Goal: Task Accomplishment & Management: Manage account settings

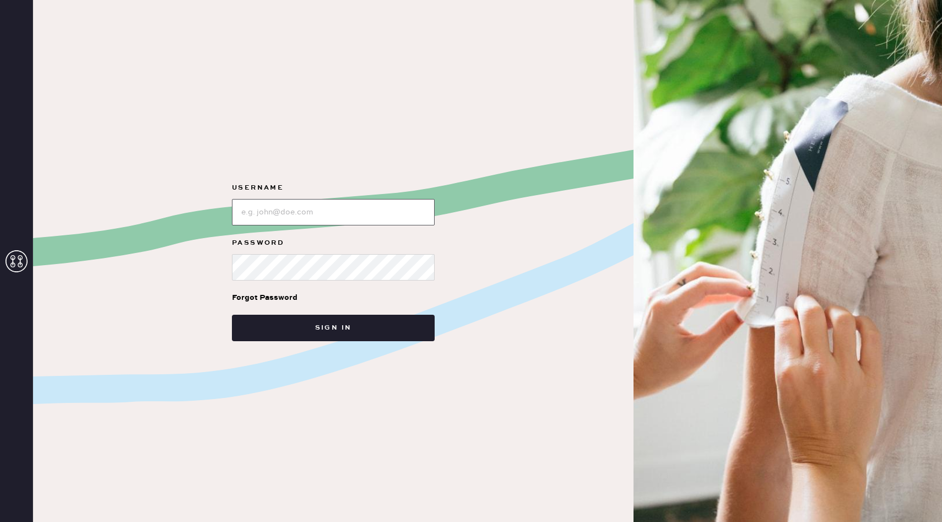
click at [332, 210] on input "loginName" at bounding box center [333, 212] width 203 height 26
paste input "reformationwhiteplains"
type input "reformationwhiteplains"
click at [232, 314] on button "Sign in" at bounding box center [333, 327] width 203 height 26
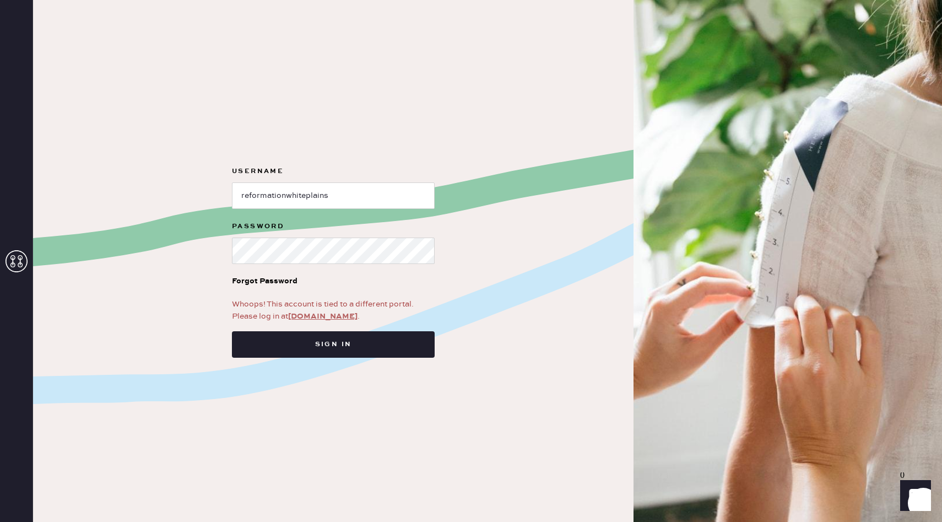
click at [321, 317] on link "[DOMAIN_NAME]" at bounding box center [322, 316] width 69 height 10
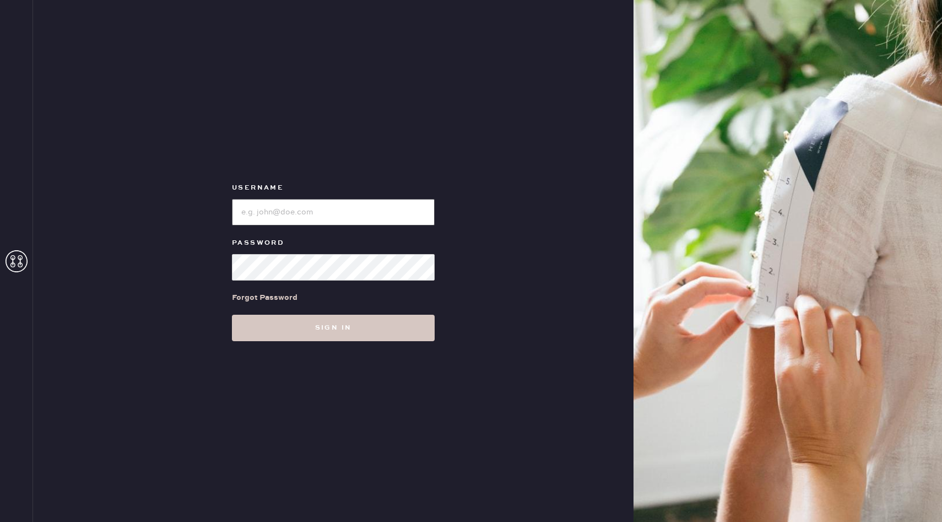
click at [264, 209] on input "loginName" at bounding box center [333, 212] width 203 height 26
type input "reformationwhiteplains"
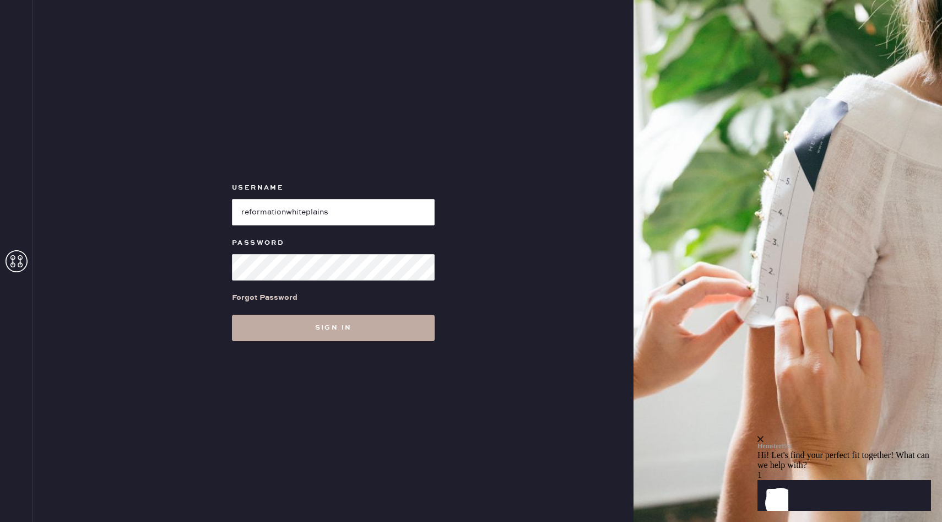
click at [294, 318] on button "Sign in" at bounding box center [333, 327] width 203 height 26
